Goal: Task Accomplishment & Management: Use online tool/utility

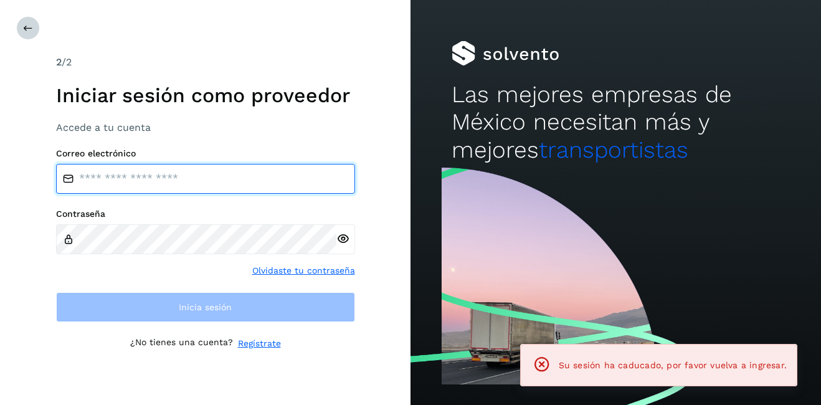
type input "**********"
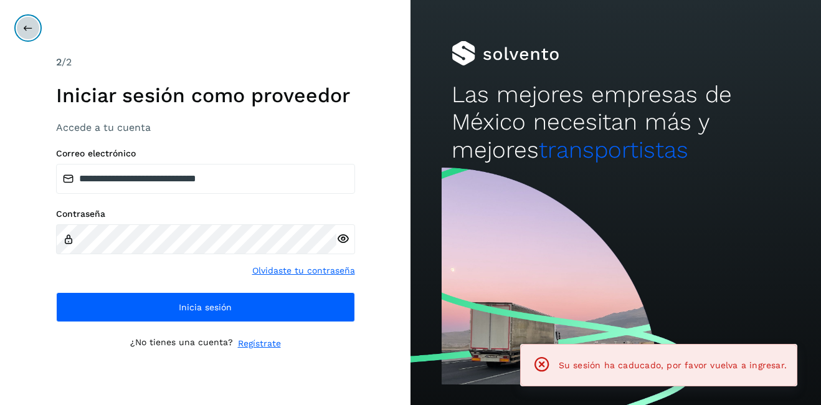
click at [21, 22] on button at bounding box center [28, 28] width 24 height 24
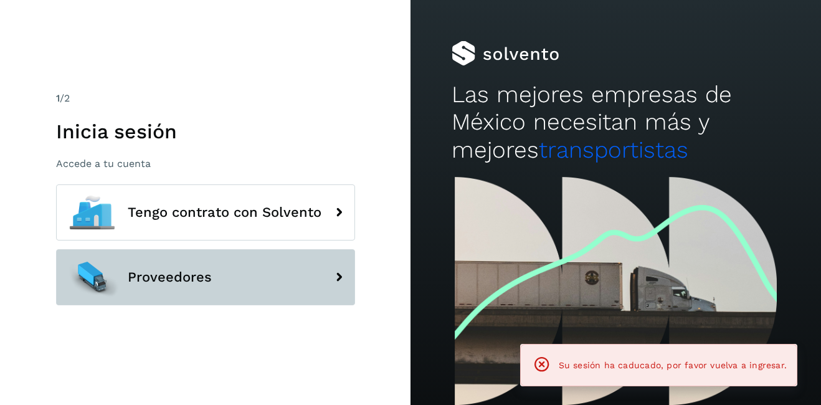
click at [186, 271] on span "Proveedores" at bounding box center [170, 277] width 84 height 15
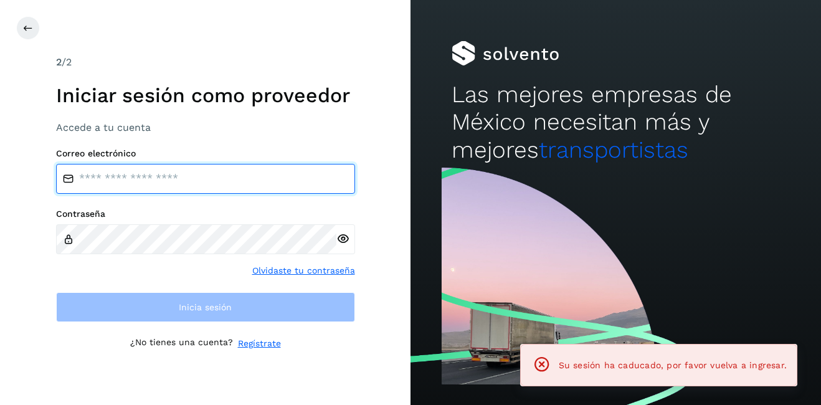
type input "**********"
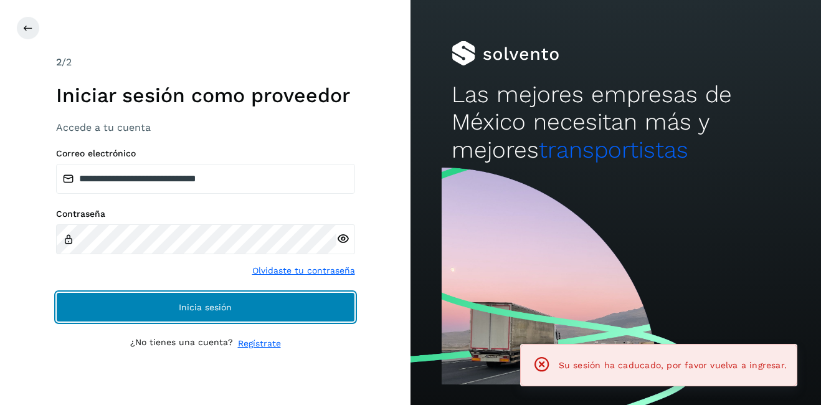
click at [200, 313] on button "Inicia sesión" at bounding box center [205, 307] width 299 height 30
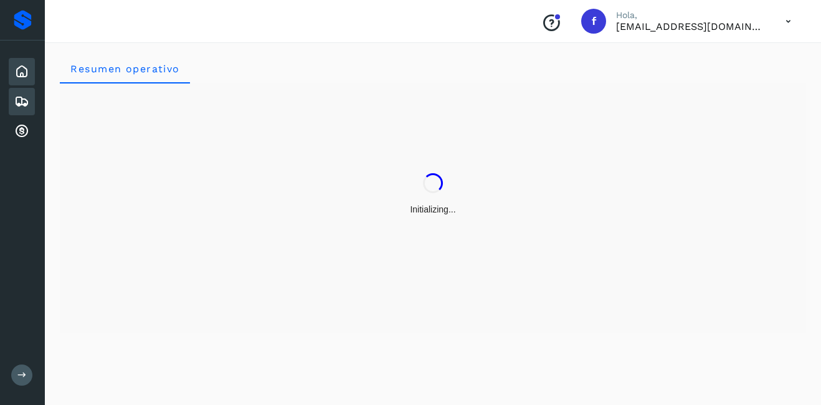
click at [19, 100] on icon at bounding box center [21, 101] width 15 height 15
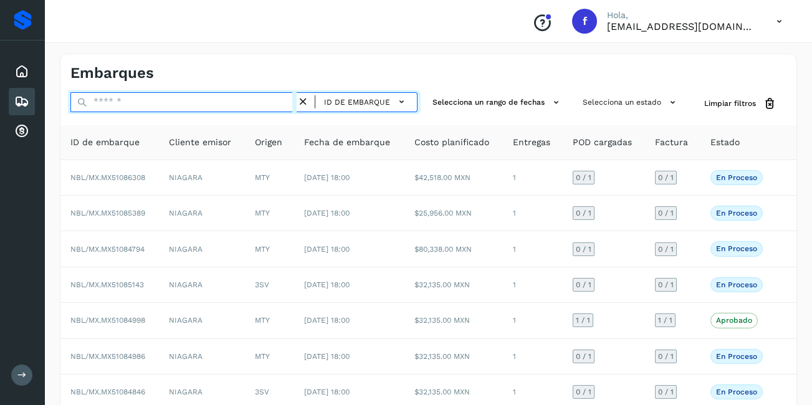
click at [95, 102] on input "text" at bounding box center [183, 102] width 226 height 20
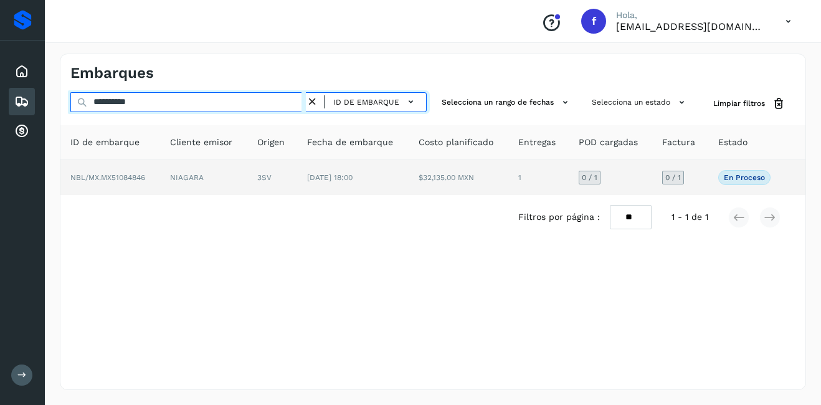
type input "**********"
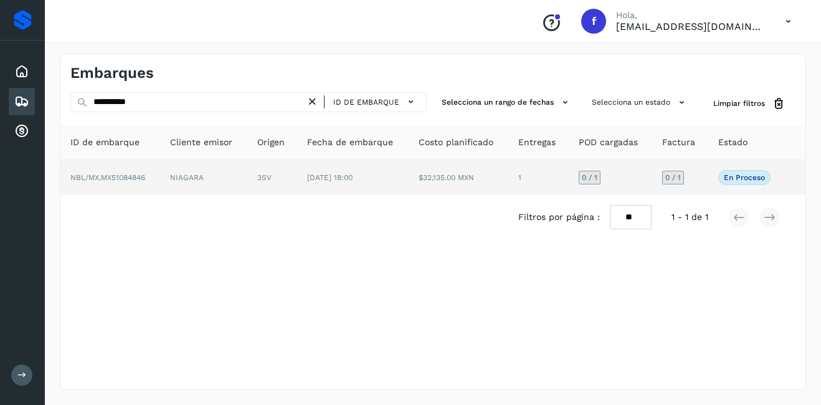
click at [294, 181] on td "3SV" at bounding box center [272, 177] width 50 height 35
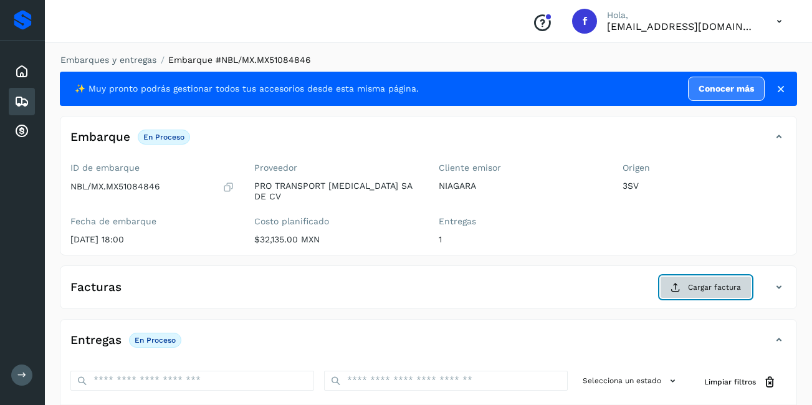
click at [709, 276] on button "Cargar factura" at bounding box center [706, 287] width 92 height 22
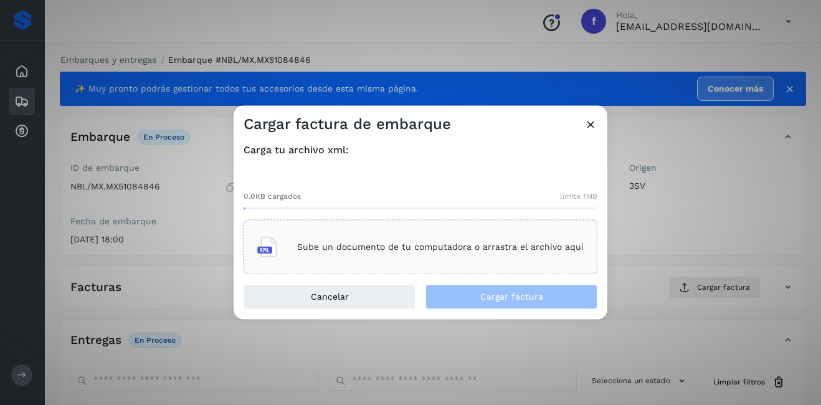
click at [484, 232] on div "Sube un documento de tu computadora o arrastra el archivo aquí" at bounding box center [420, 248] width 327 height 34
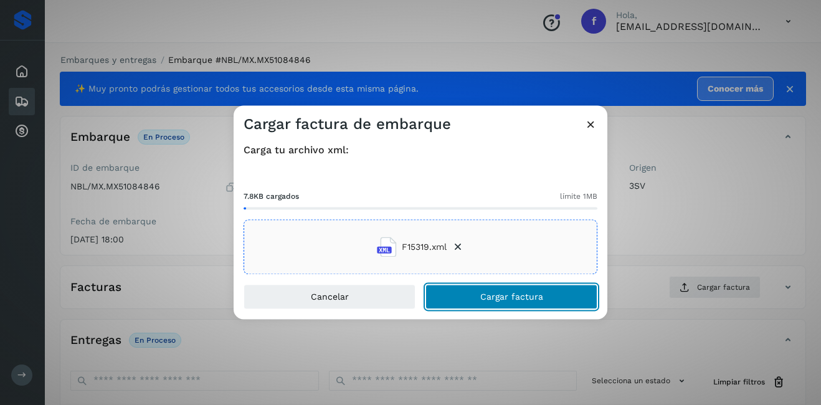
click at [498, 302] on button "Cargar factura" at bounding box center [512, 297] width 172 height 25
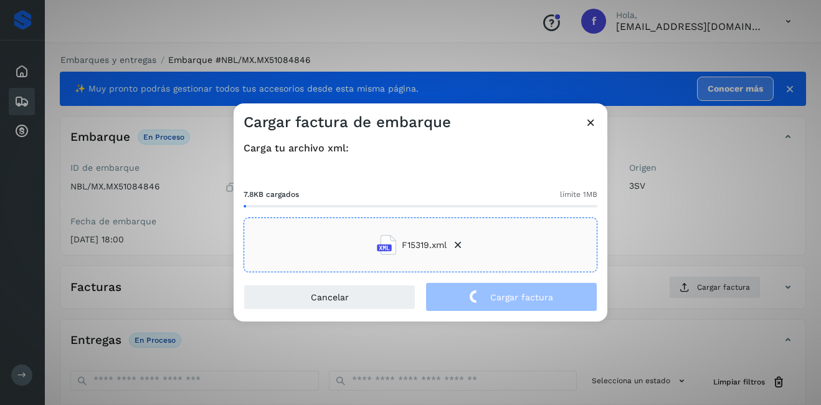
drag, startPoint x: 687, startPoint y: 229, endPoint x: 669, endPoint y: 229, distance: 17.5
click at [687, 229] on div "Cargar factura de embarque Carga tu archivo xml: 7.8KB cargados límite 1MB F153…" at bounding box center [410, 202] width 821 height 405
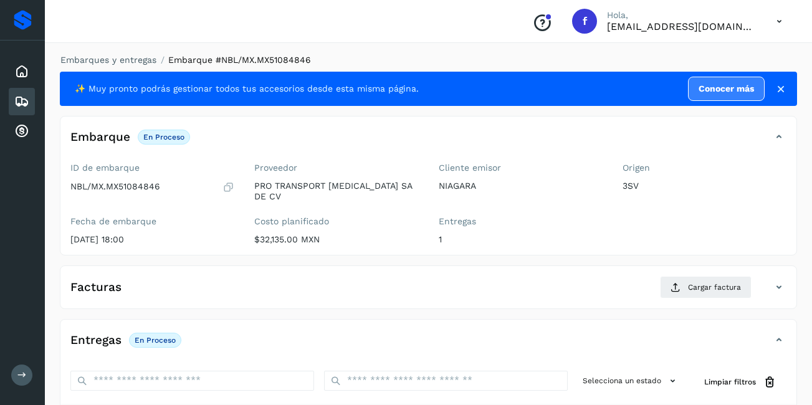
scroll to position [188, 0]
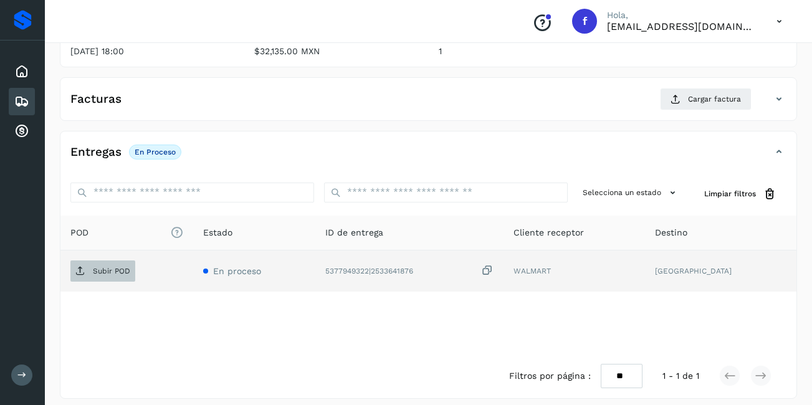
click at [109, 268] on span "Subir POD" at bounding box center [102, 271] width 65 height 20
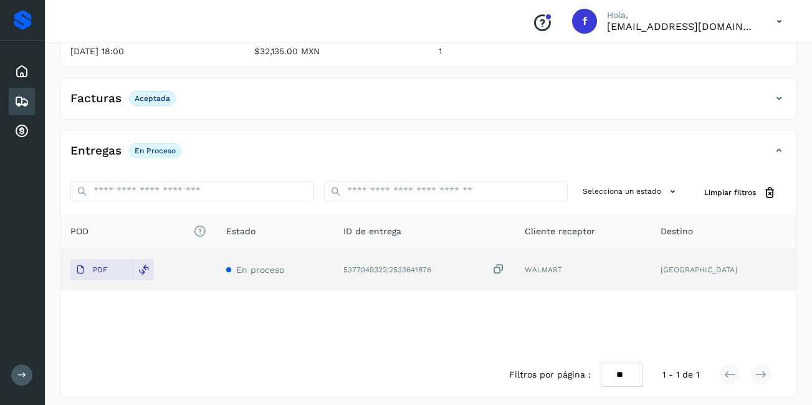
scroll to position [187, 0]
